Goal: Information Seeking & Learning: Learn about a topic

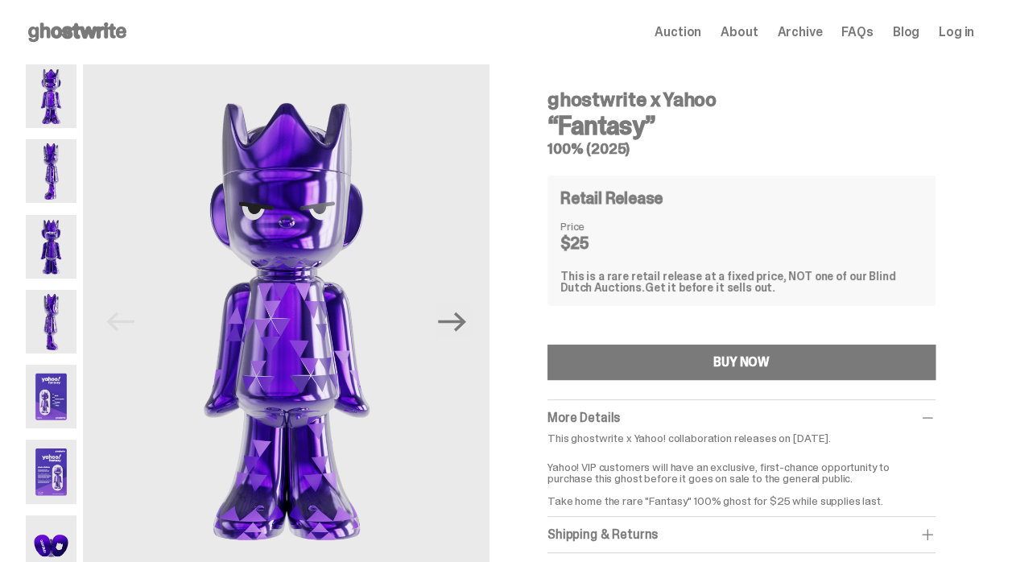
click at [48, 178] on img at bounding box center [51, 171] width 51 height 64
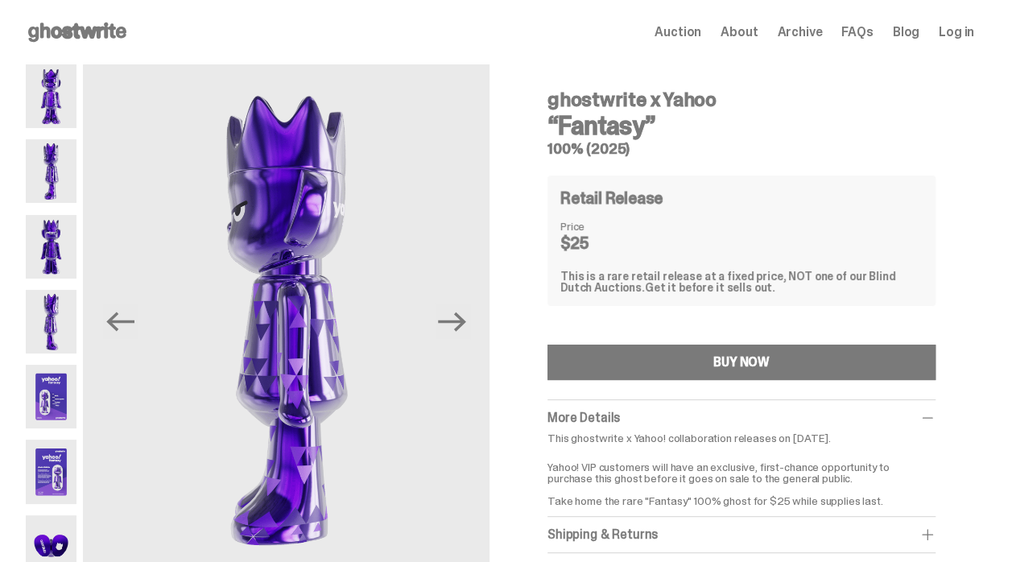
click at [61, 253] on img at bounding box center [51, 247] width 51 height 64
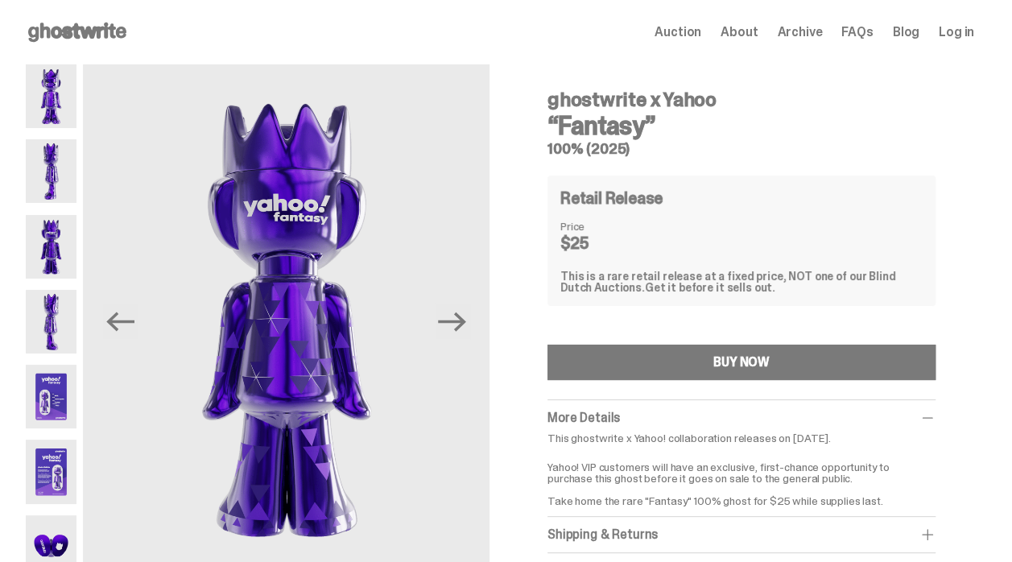
click at [50, 314] on img at bounding box center [51, 322] width 51 height 64
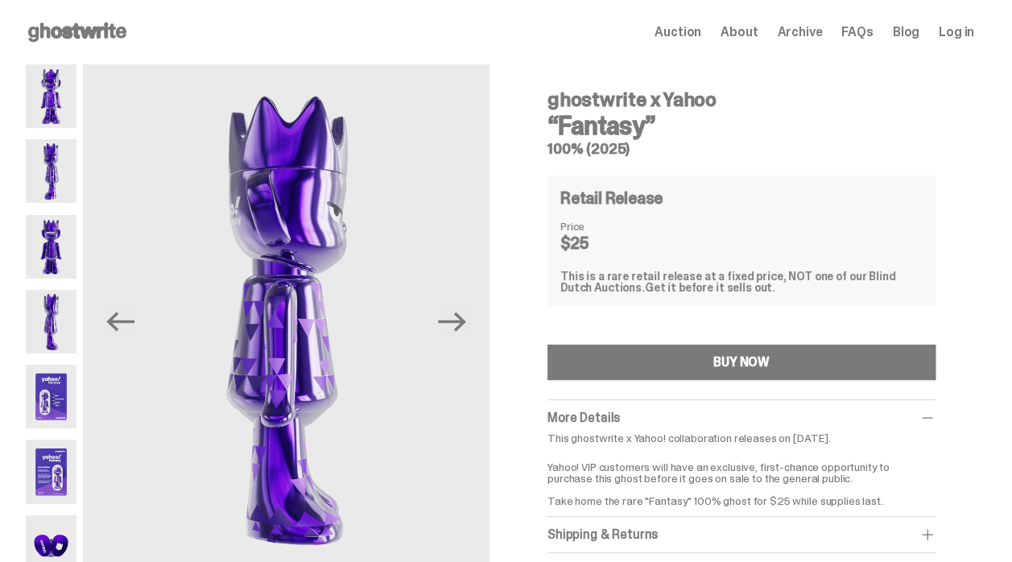
click at [50, 408] on img at bounding box center [51, 397] width 51 height 64
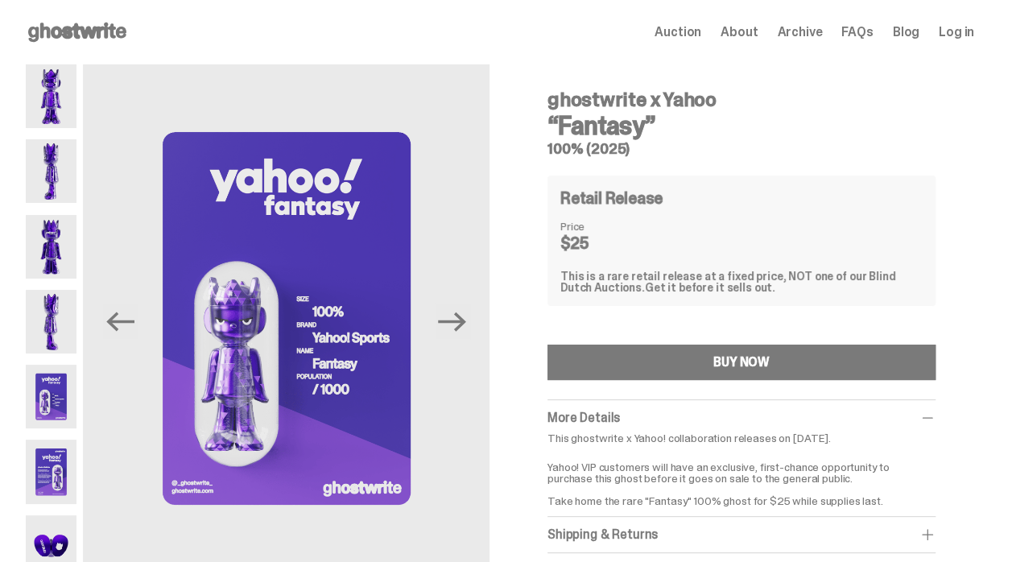
click at [47, 489] on img at bounding box center [51, 472] width 51 height 64
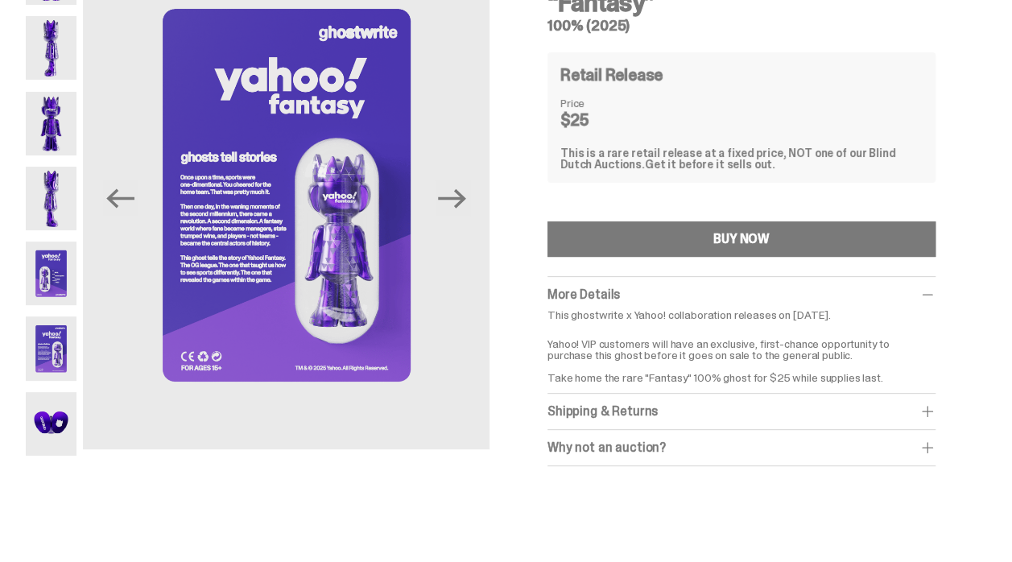
scroll to position [129, 0]
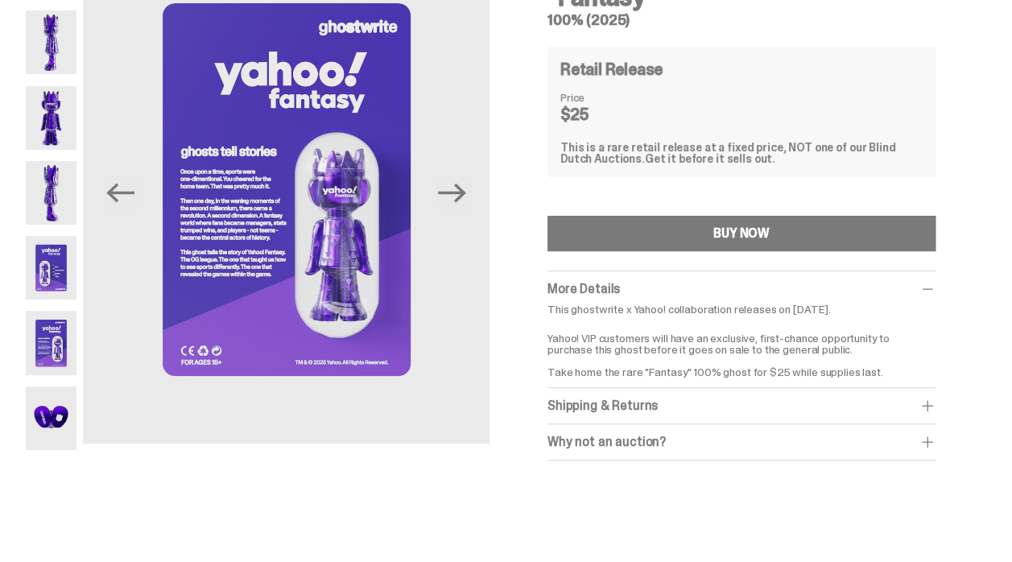
click at [52, 437] on img at bounding box center [51, 419] width 51 height 64
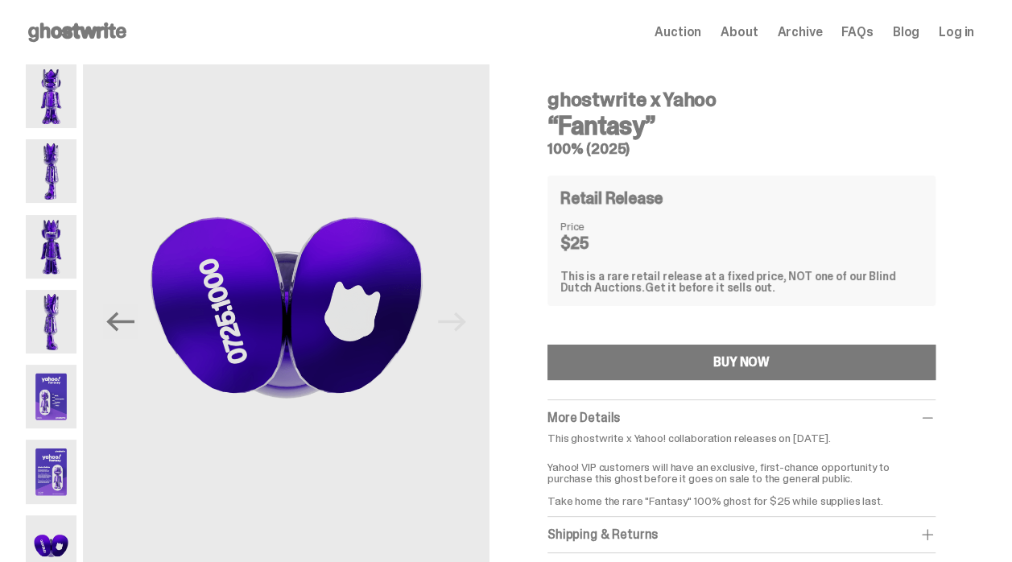
click at [46, 483] on img at bounding box center [51, 472] width 51 height 64
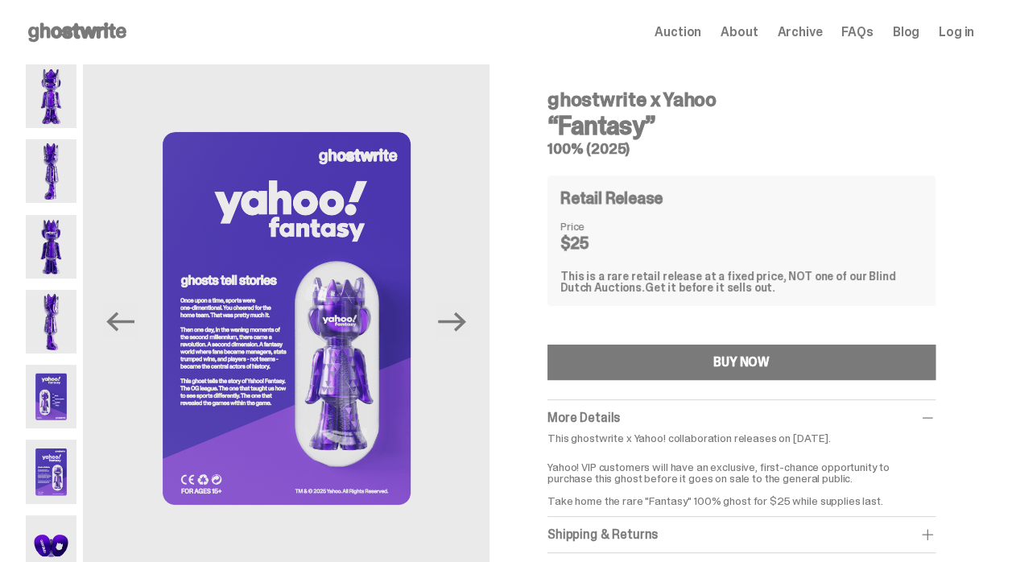
click at [55, 408] on img at bounding box center [51, 397] width 51 height 64
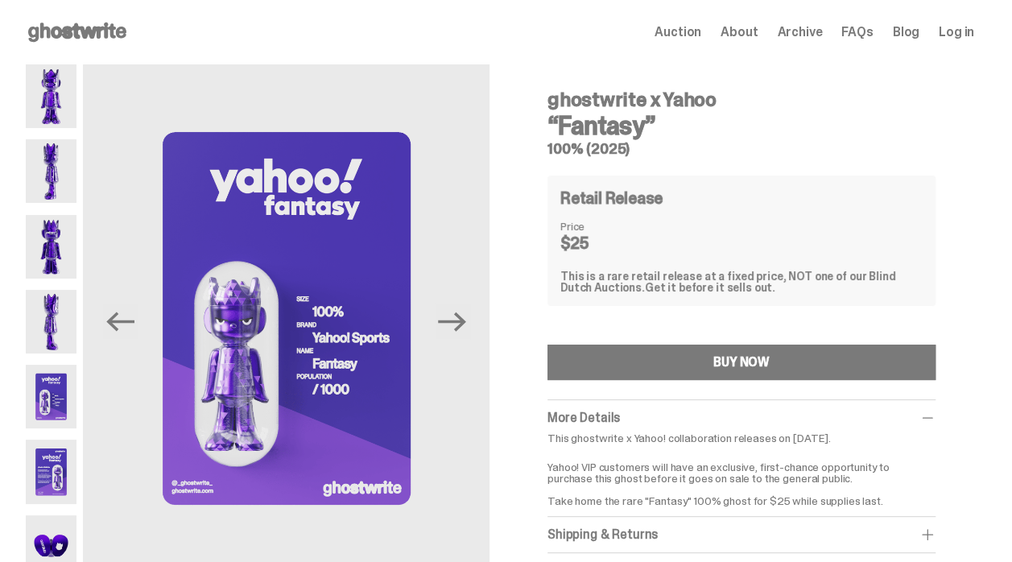
click at [61, 474] on img at bounding box center [51, 472] width 51 height 64
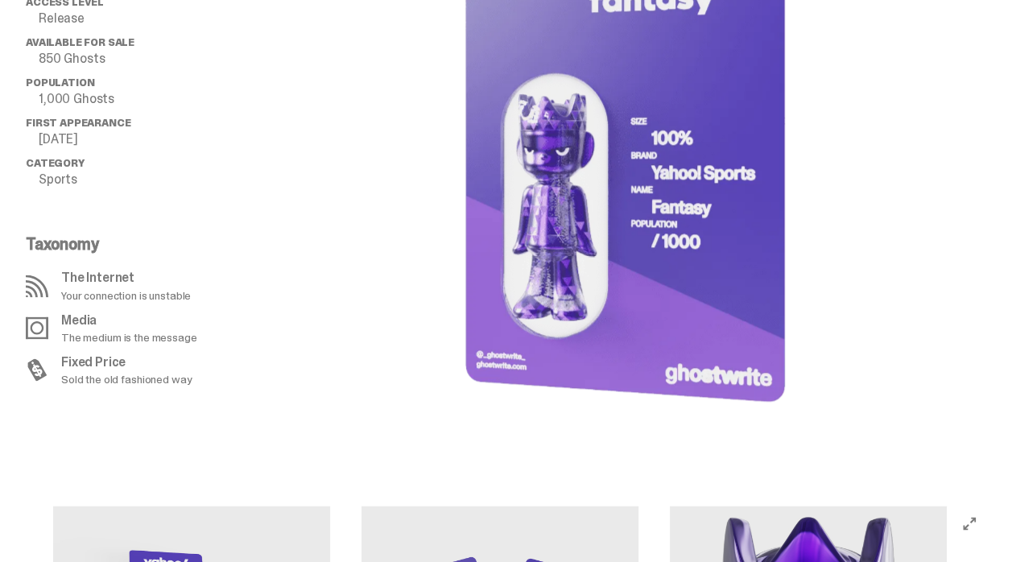
scroll to position [1224, 0]
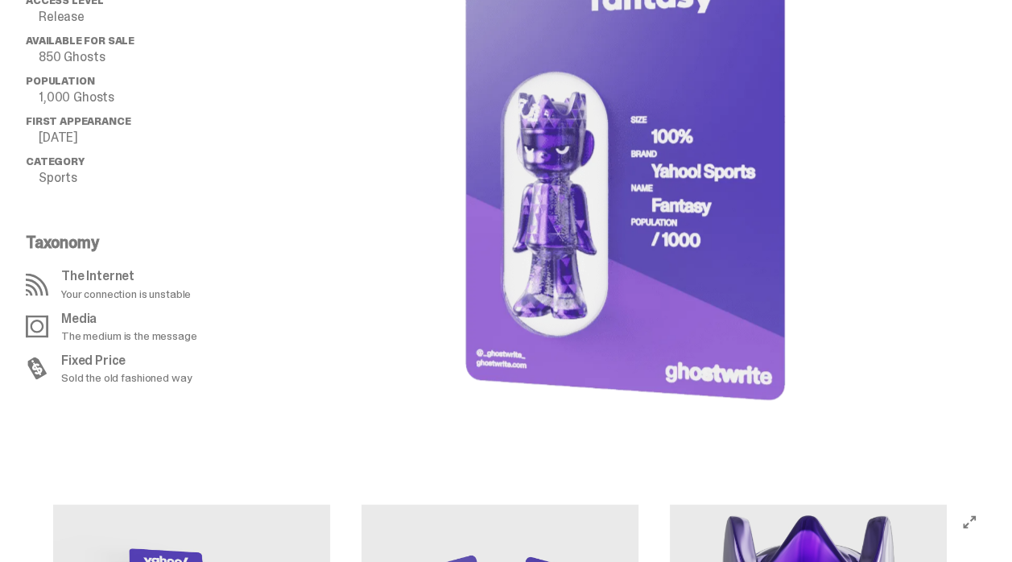
click at [737, 247] on image "lottie-animation-container" at bounding box center [618, 146] width 338 height 602
click at [689, 275] on image "lottie-animation-container" at bounding box center [618, 146] width 338 height 602
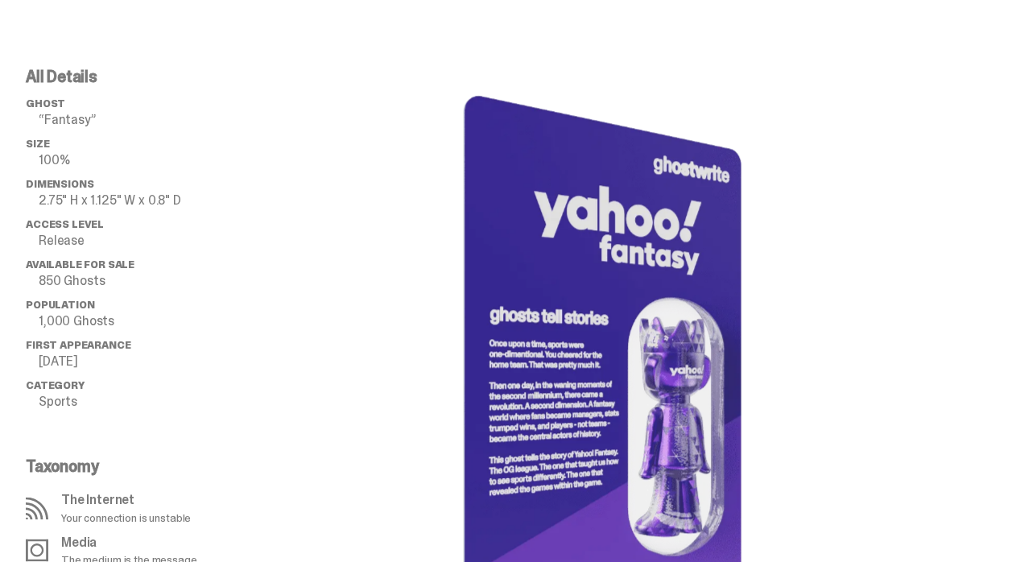
scroll to position [997, 0]
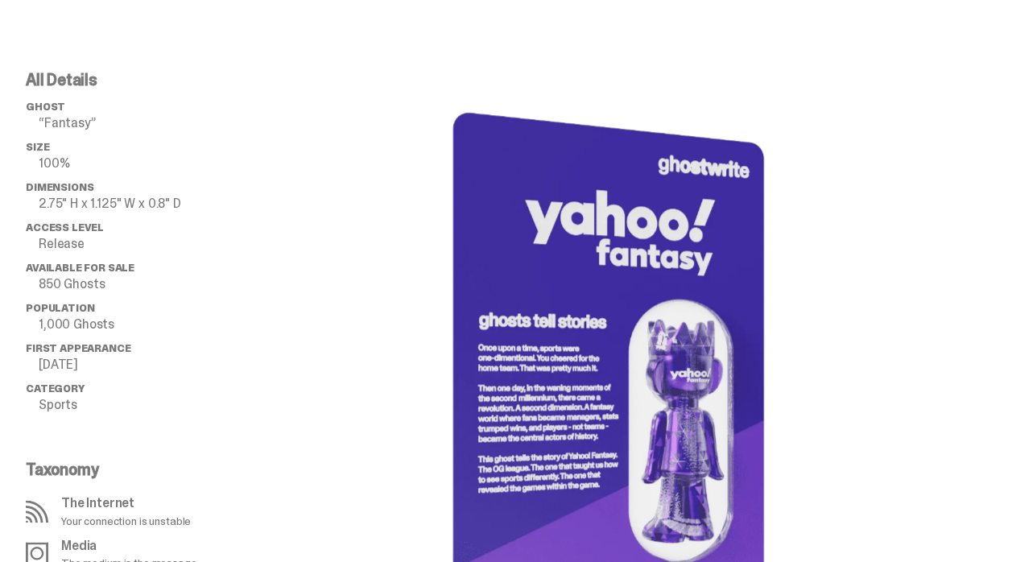
click at [881, 329] on div at bounding box center [619, 373] width 712 height 602
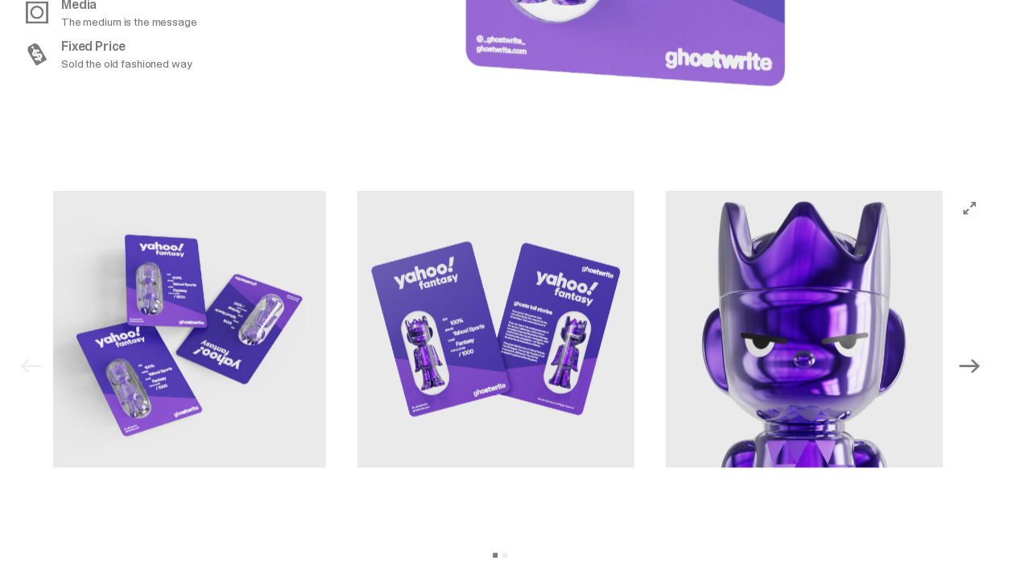
scroll to position [1641, 0]
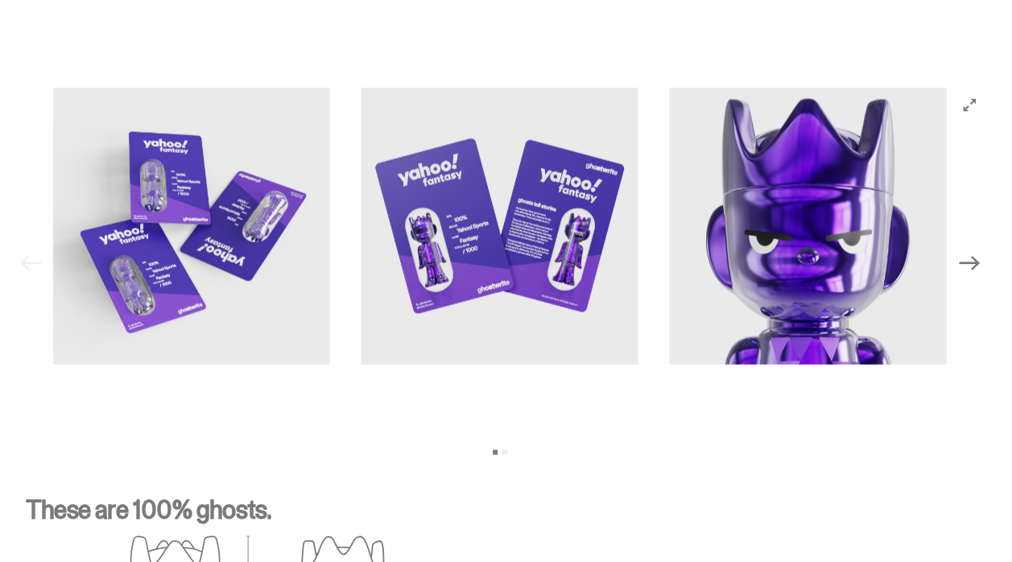
click at [980, 259] on icon "Next" at bounding box center [969, 263] width 21 height 14
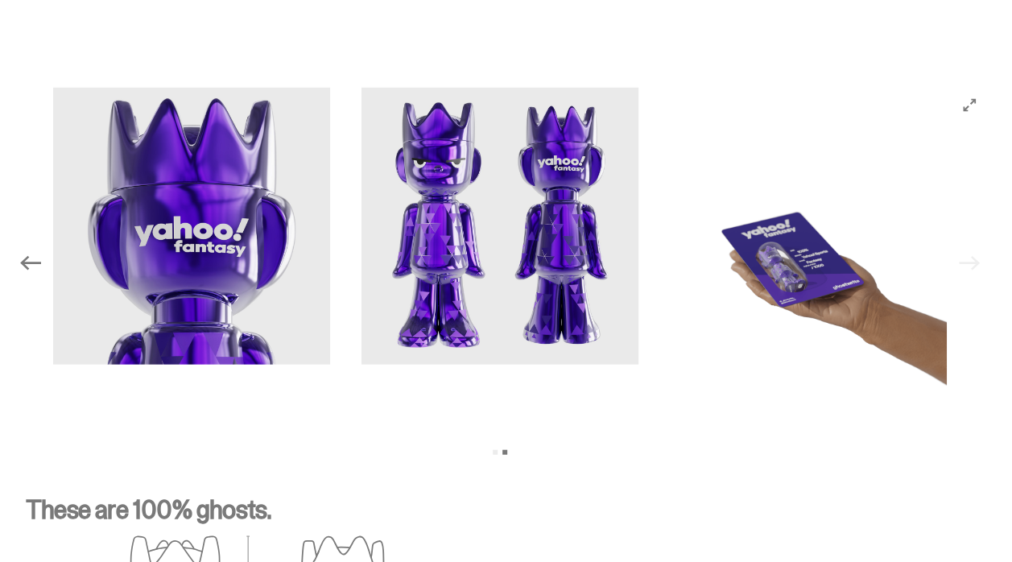
click at [982, 260] on div "Previous Next View slide 1 View slide 2" at bounding box center [500, 263] width 975 height 351
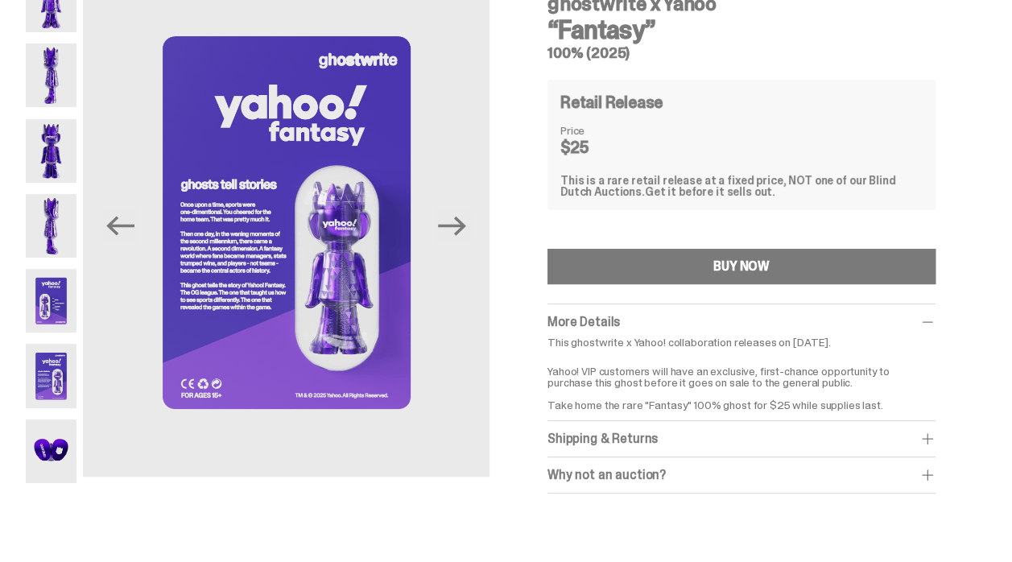
scroll to position [116, 0]
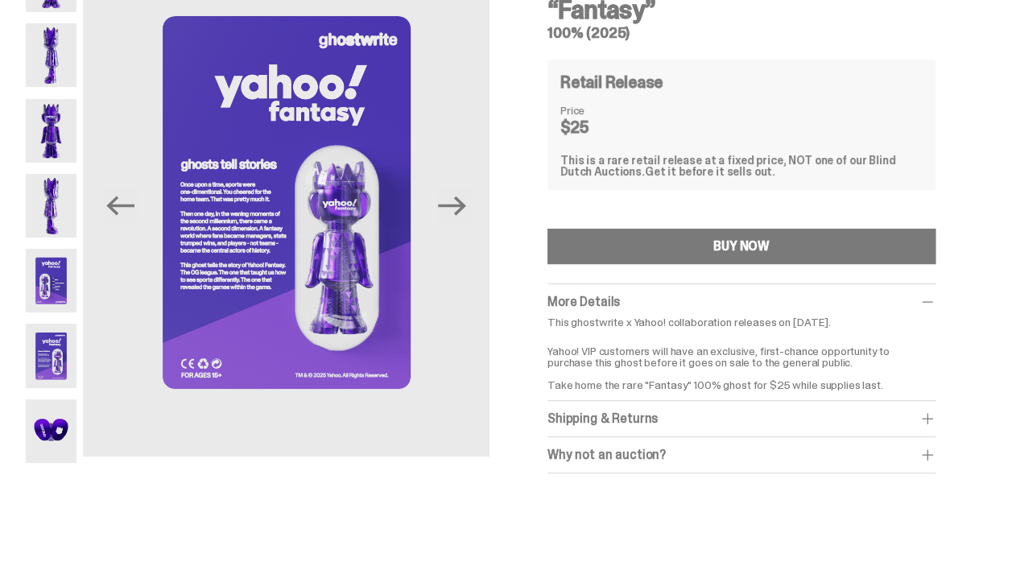
click at [288, 277] on img at bounding box center [286, 202] width 407 height 508
click at [272, 386] on img at bounding box center [286, 202] width 407 height 508
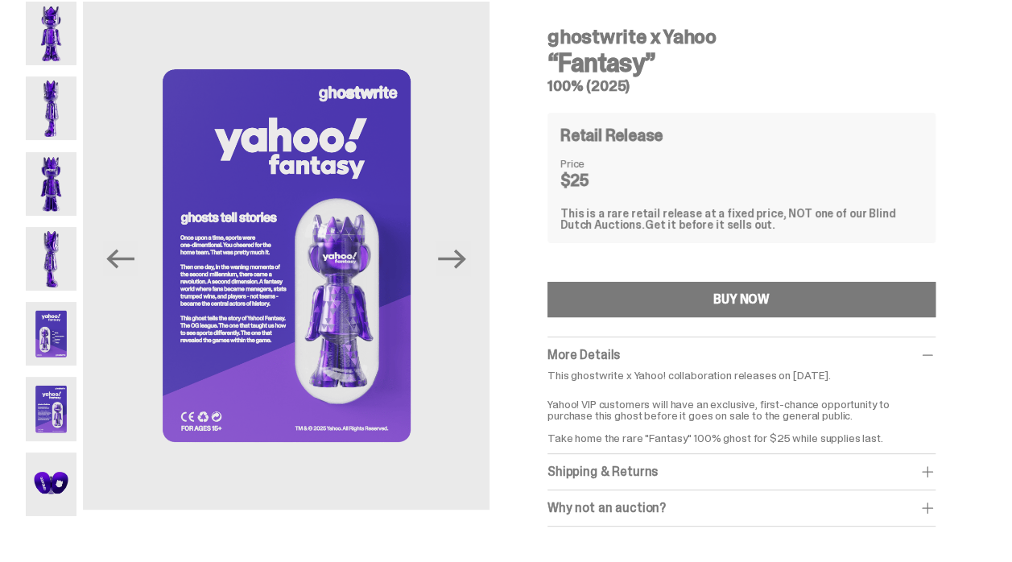
scroll to position [0, 0]
